Goal: Task Accomplishment & Management: Manage account settings

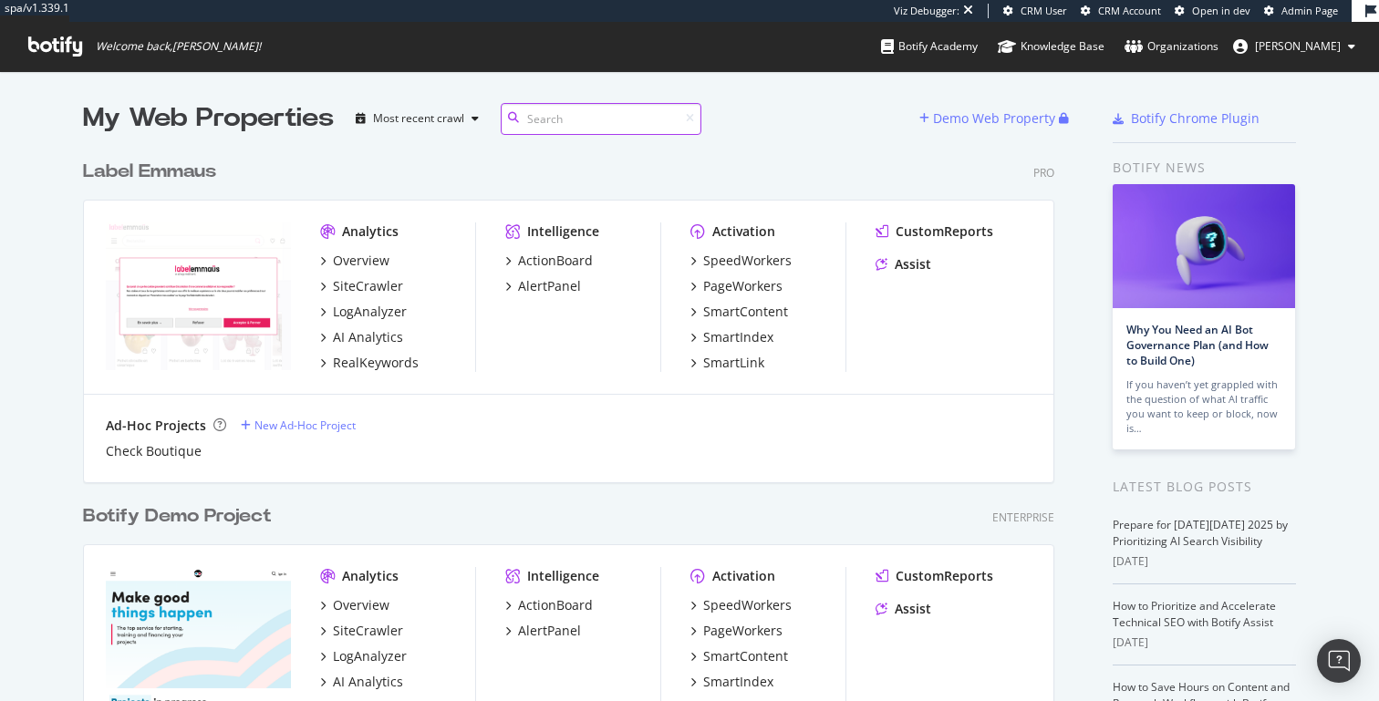
scroll to position [4336, 986]
click at [1347, 38] on button "[PERSON_NAME]" at bounding box center [1293, 46] width 151 height 29
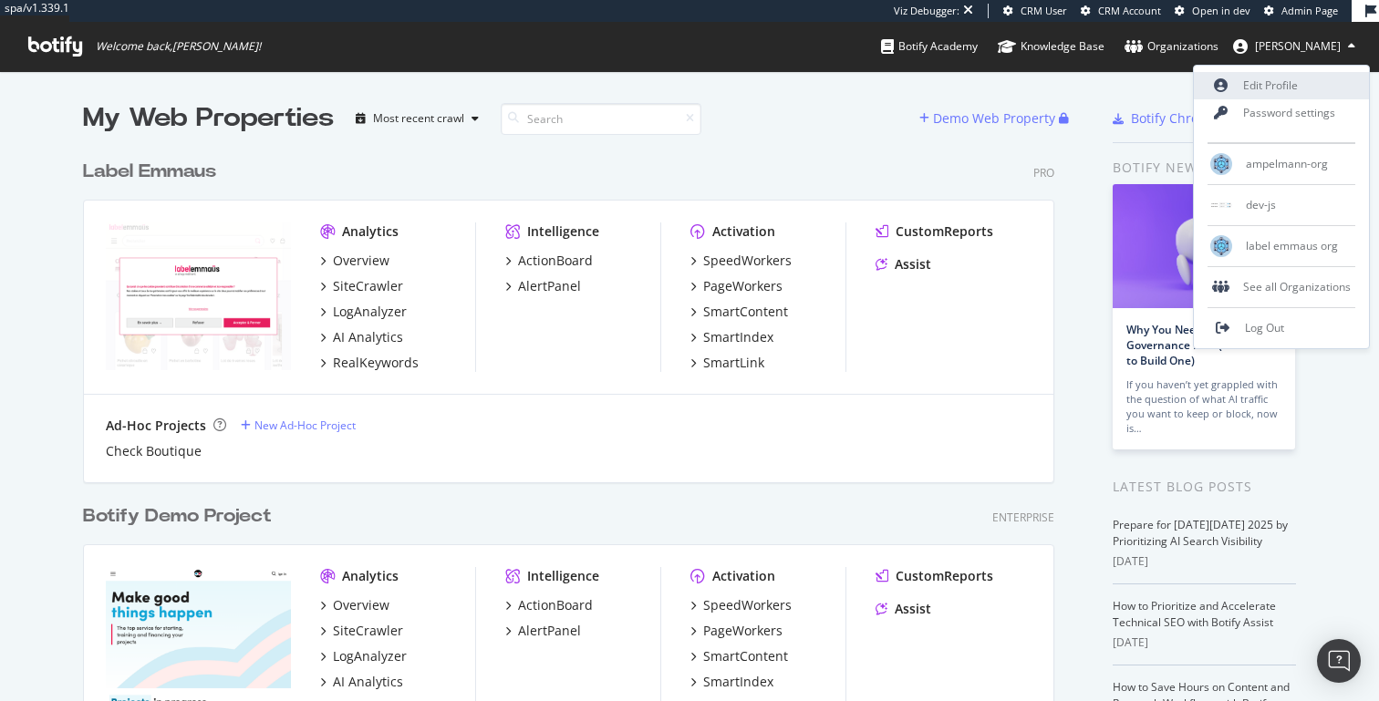
click at [1284, 94] on link "Edit Profile" at bounding box center [1281, 85] width 175 height 27
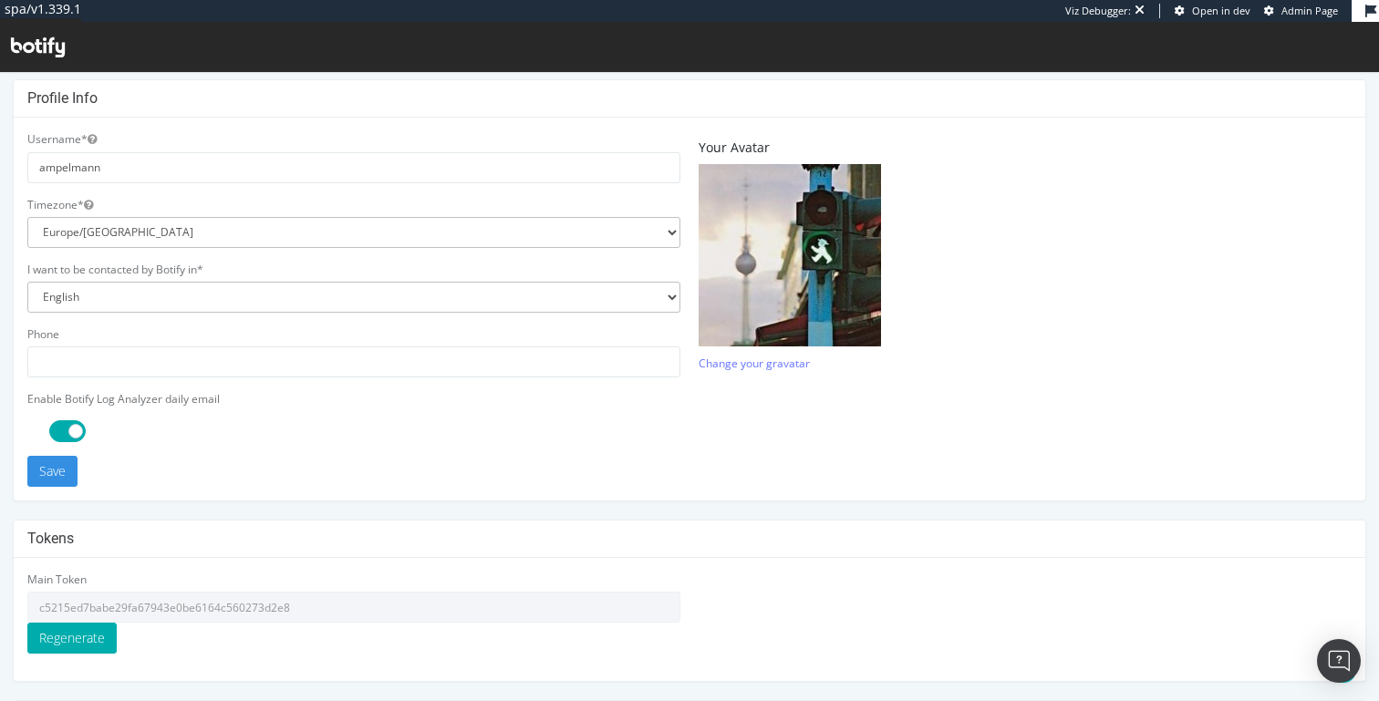
scroll to position [519, 0]
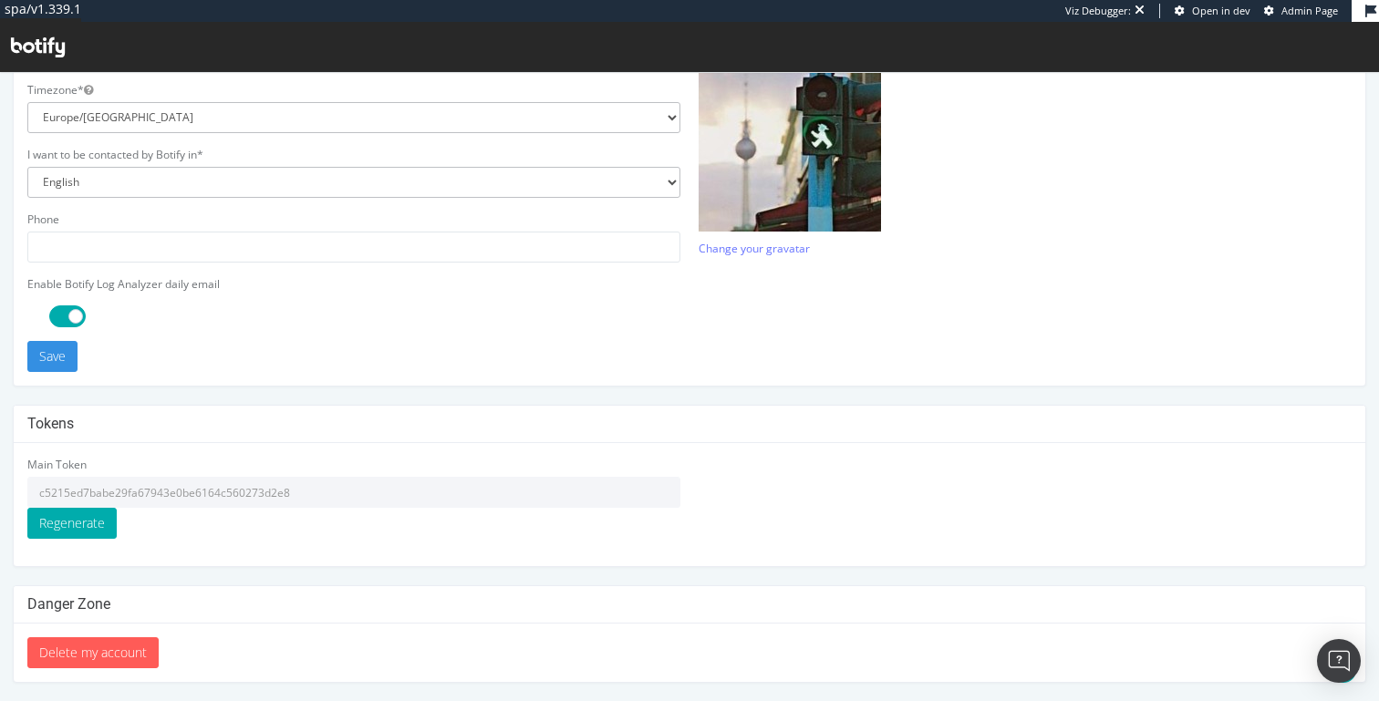
click at [444, 498] on input "c5215ed7babe29fa67943e0be6164c560273d2e8" at bounding box center [353, 492] width 653 height 31
